Goal: Task Accomplishment & Management: Manage account settings

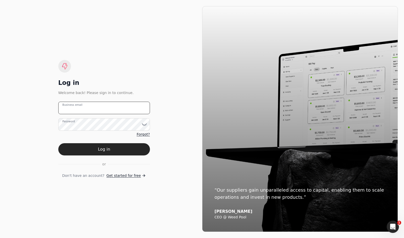
click at [106, 109] on email "Business email" at bounding box center [104, 108] width 92 height 12
type email "[EMAIL_ADDRESS][DOMAIN_NAME]"
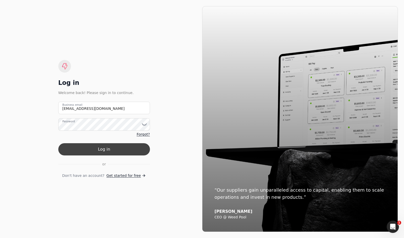
click at [128, 148] on button "Log in" at bounding box center [104, 149] width 92 height 12
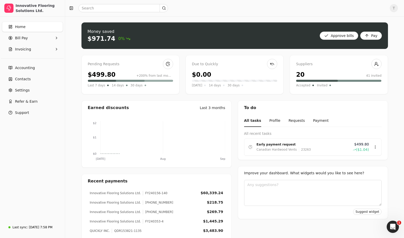
drag, startPoint x: 41, startPoint y: 40, endPoint x: 41, endPoint y: 43, distance: 2.7
click at [41, 40] on Pay "Bill Pay" at bounding box center [32, 38] width 61 height 10
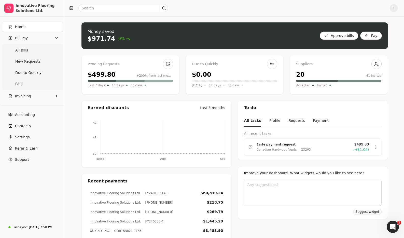
drag, startPoint x: 27, startPoint y: 46, endPoint x: 89, endPoint y: 61, distance: 63.5
click at [27, 46] on Bills "All Bills" at bounding box center [32, 50] width 59 height 10
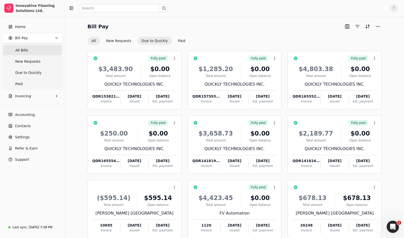
click at [156, 39] on button "Due to Quickly" at bounding box center [154, 41] width 34 height 8
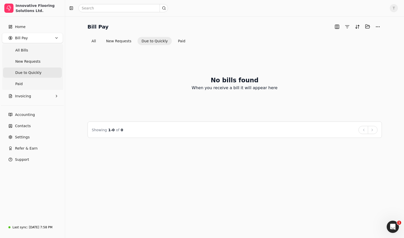
drag, startPoint x: 95, startPoint y: 40, endPoint x: 135, endPoint y: 49, distance: 40.1
click at [96, 40] on button "All" at bounding box center [94, 41] width 12 height 8
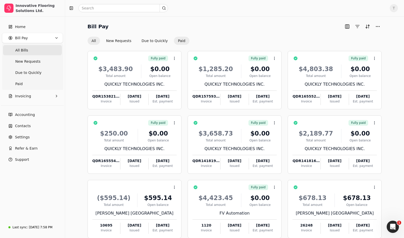
click at [174, 40] on button "Paid" at bounding box center [182, 41] width 16 height 8
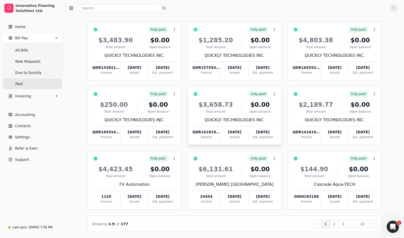
scroll to position [27, 0]
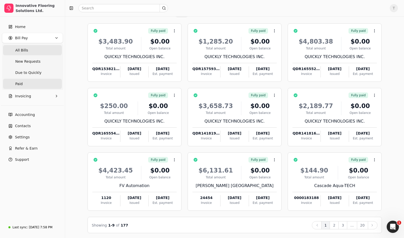
click at [26, 49] on span "All Bills" at bounding box center [21, 50] width 13 height 5
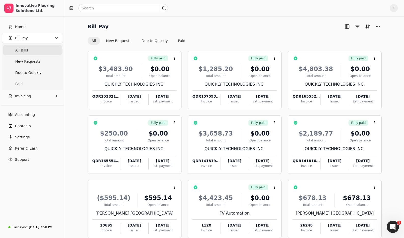
drag, startPoint x: 179, startPoint y: 41, endPoint x: 195, endPoint y: 45, distance: 16.8
click at [179, 41] on button "Paid" at bounding box center [182, 41] width 16 height 8
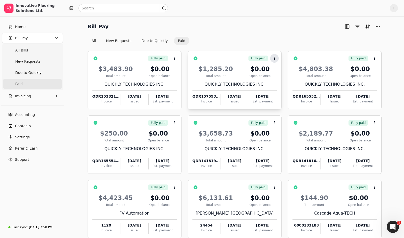
click at [275, 58] on icon at bounding box center [274, 58] width 4 height 4
click at [277, 34] on div "Bill Pay All New Requests Due to Quickly Paid" at bounding box center [235, 33] width 294 height 22
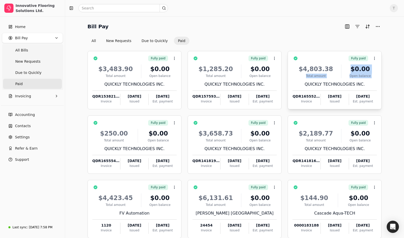
click at [291, 75] on div "Fully paid Context Menu Button $4,803.38 Total amount $0.00 Open balance QUICKL…" at bounding box center [334, 80] width 94 height 58
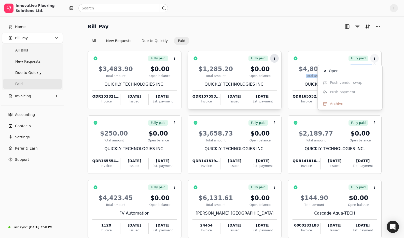
click at [273, 59] on icon at bounding box center [274, 58] width 4 height 4
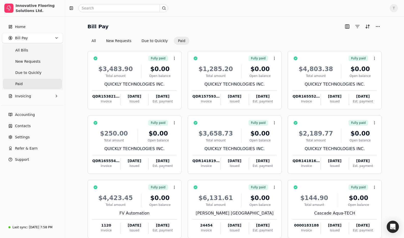
click at [279, 17] on div "Bill Pay All New Requests Due to Quickly Paid Fully paid Context Menu Button $3…" at bounding box center [234, 141] width 339 height 250
click at [157, 39] on button "Due to Quickly" at bounding box center [154, 41] width 34 height 8
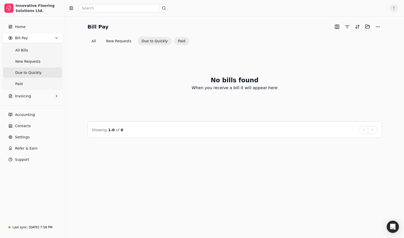
click at [179, 39] on button "Paid" at bounding box center [182, 41] width 16 height 8
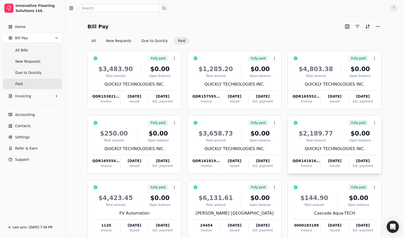
scroll to position [29, 0]
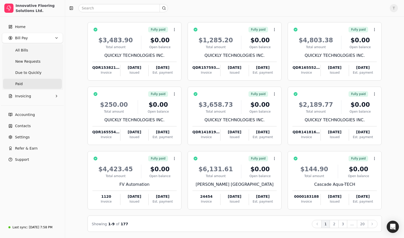
click at [336, 223] on button "2" at bounding box center [333, 224] width 9 height 8
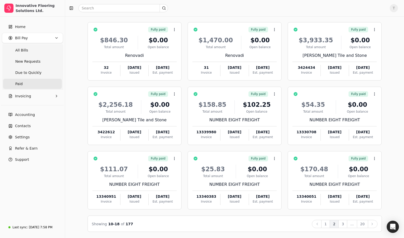
scroll to position [0, 0]
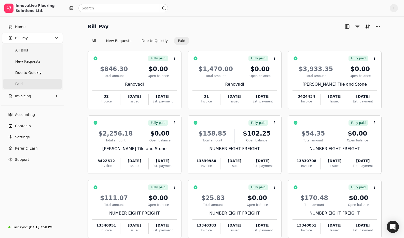
click at [393, 9] on span "T" at bounding box center [394, 8] width 8 height 8
drag, startPoint x: 272, startPoint y: 29, endPoint x: 138, endPoint y: 39, distance: 134.2
click at [269, 29] on div "Bill Pay" at bounding box center [235, 26] width 294 height 8
drag, startPoint x: 120, startPoint y: 41, endPoint x: 203, endPoint y: 43, distance: 82.5
click at [121, 40] on button "New Requests" at bounding box center [118, 41] width 33 height 8
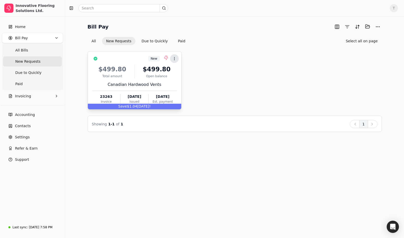
click at [176, 58] on icon at bounding box center [174, 58] width 4 height 4
click at [230, 39] on div "All New Requests Due to Quickly Paid Select all on page" at bounding box center [235, 41] width 294 height 8
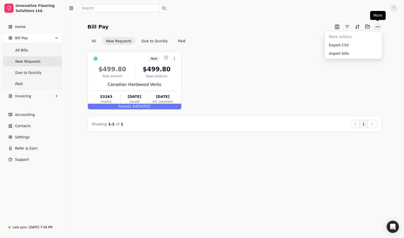
click at [379, 27] on button "More" at bounding box center [377, 27] width 8 height 8
drag, startPoint x: 322, startPoint y: 15, endPoint x: 326, endPoint y: 15, distance: 3.8
click at [324, 15] on div "T" at bounding box center [234, 8] width 339 height 16
click at [392, 8] on span "T" at bounding box center [394, 8] width 8 height 8
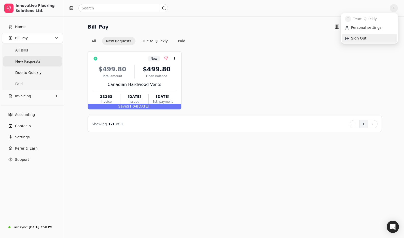
drag, startPoint x: 366, startPoint y: 37, endPoint x: 369, endPoint y: 37, distance: 3.3
click at [366, 37] on link "Sign Out" at bounding box center [369, 38] width 55 height 8
